Goal: Obtain resource: Obtain resource

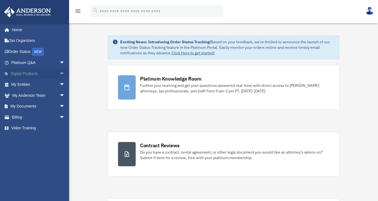
click at [25, 75] on link "Digital Products arrow_drop_down" at bounding box center [38, 73] width 69 height 11
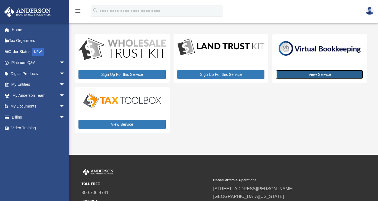
click at [335, 74] on link "View Service" at bounding box center [319, 74] width 87 height 9
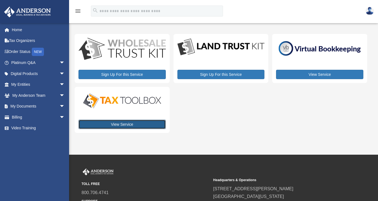
click at [140, 122] on link "View Service" at bounding box center [121, 124] width 87 height 9
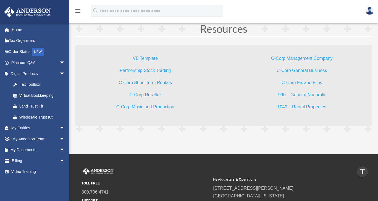
scroll to position [1643, 0]
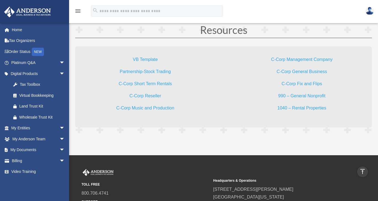
click at [307, 82] on link "C-Corp Fix and Flips" at bounding box center [301, 84] width 41 height 7
click at [136, 58] on link "VB Template" at bounding box center [145, 60] width 25 height 7
click at [307, 71] on link "C-Corp General Business" at bounding box center [301, 72] width 50 height 7
click at [307, 59] on link "C-Corp Management Company" at bounding box center [301, 60] width 61 height 7
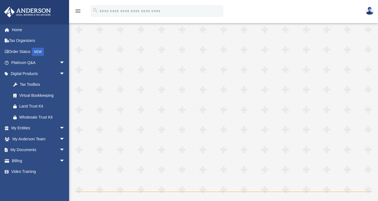
scroll to position [482, 0]
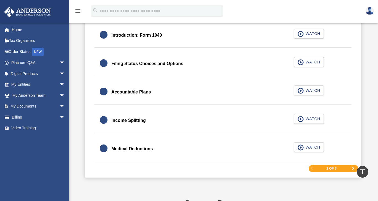
scroll to position [823, 0]
